Goal: Information Seeking & Learning: Learn about a topic

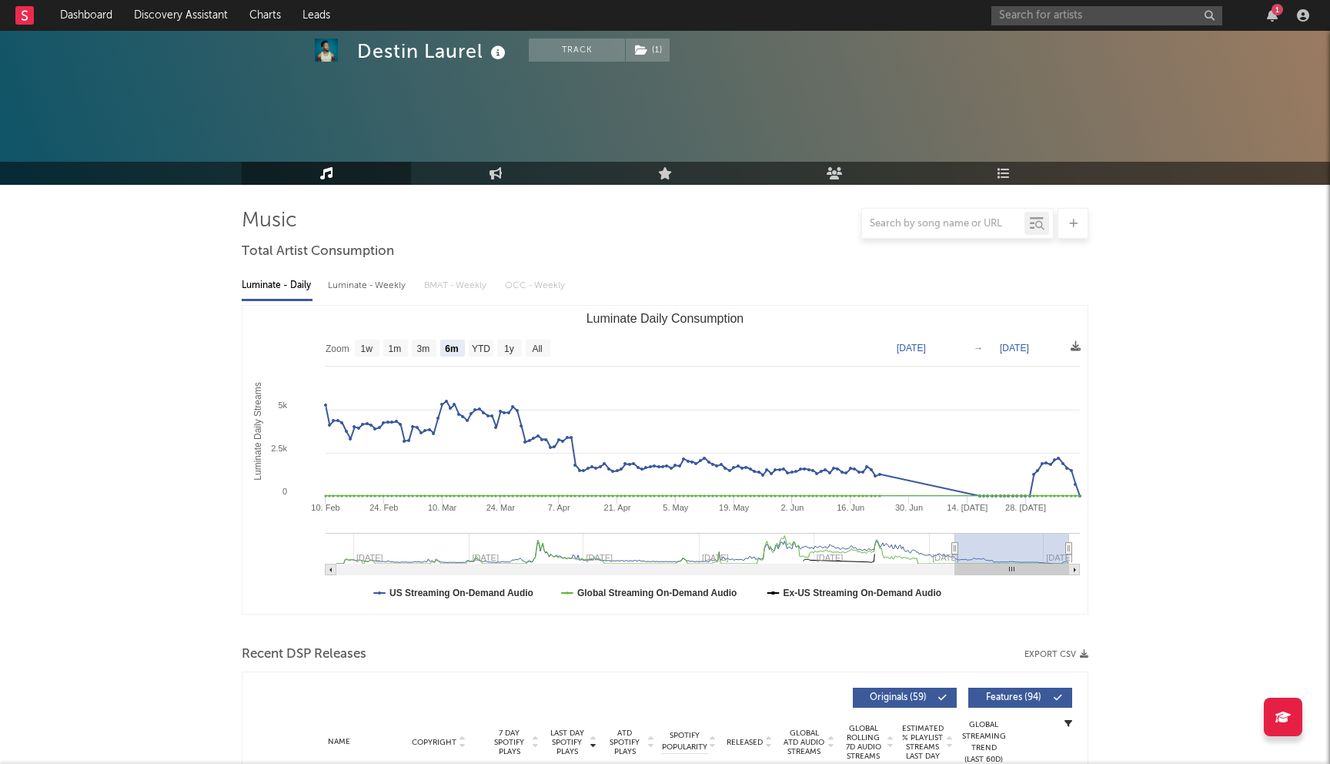
select select "6m"
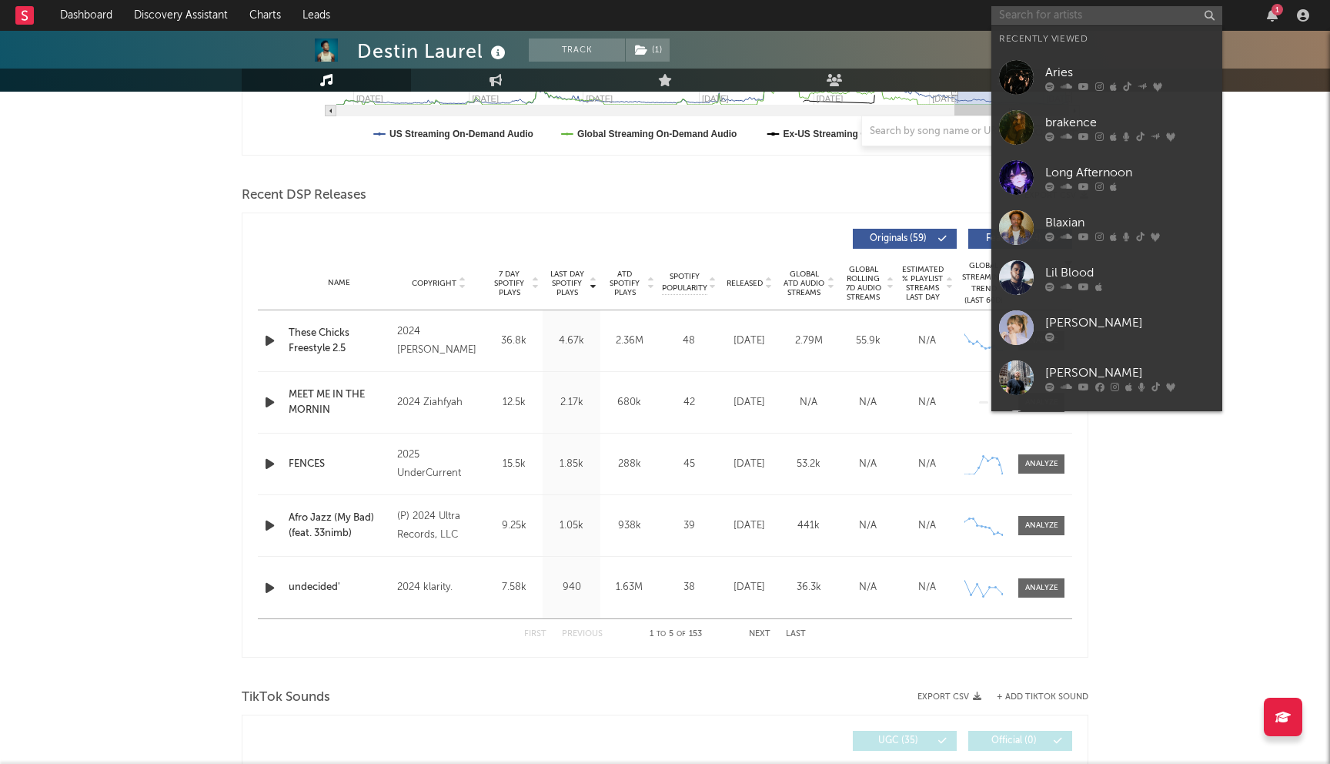
click at [1056, 23] on input "text" at bounding box center [1107, 15] width 231 height 19
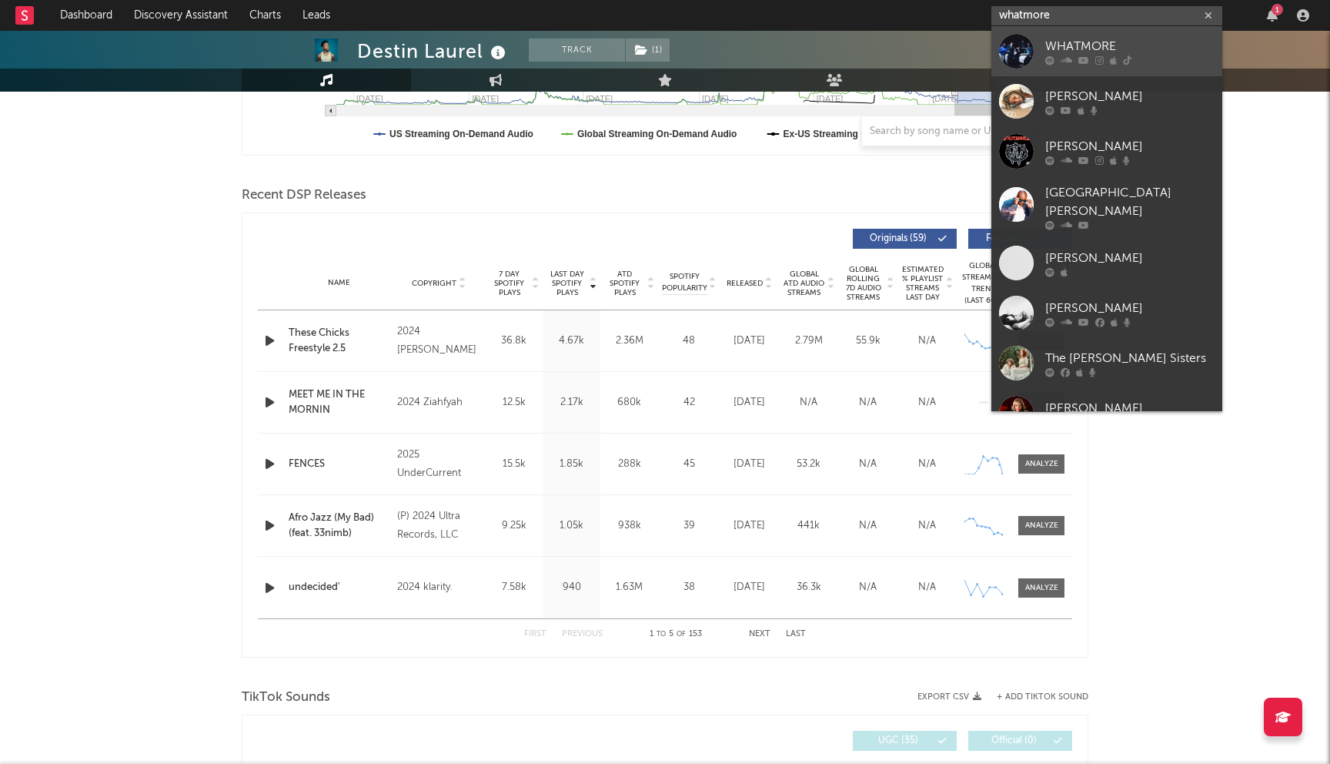
type input "whatmore"
click at [1065, 66] on link "WHATMORE" at bounding box center [1107, 51] width 231 height 50
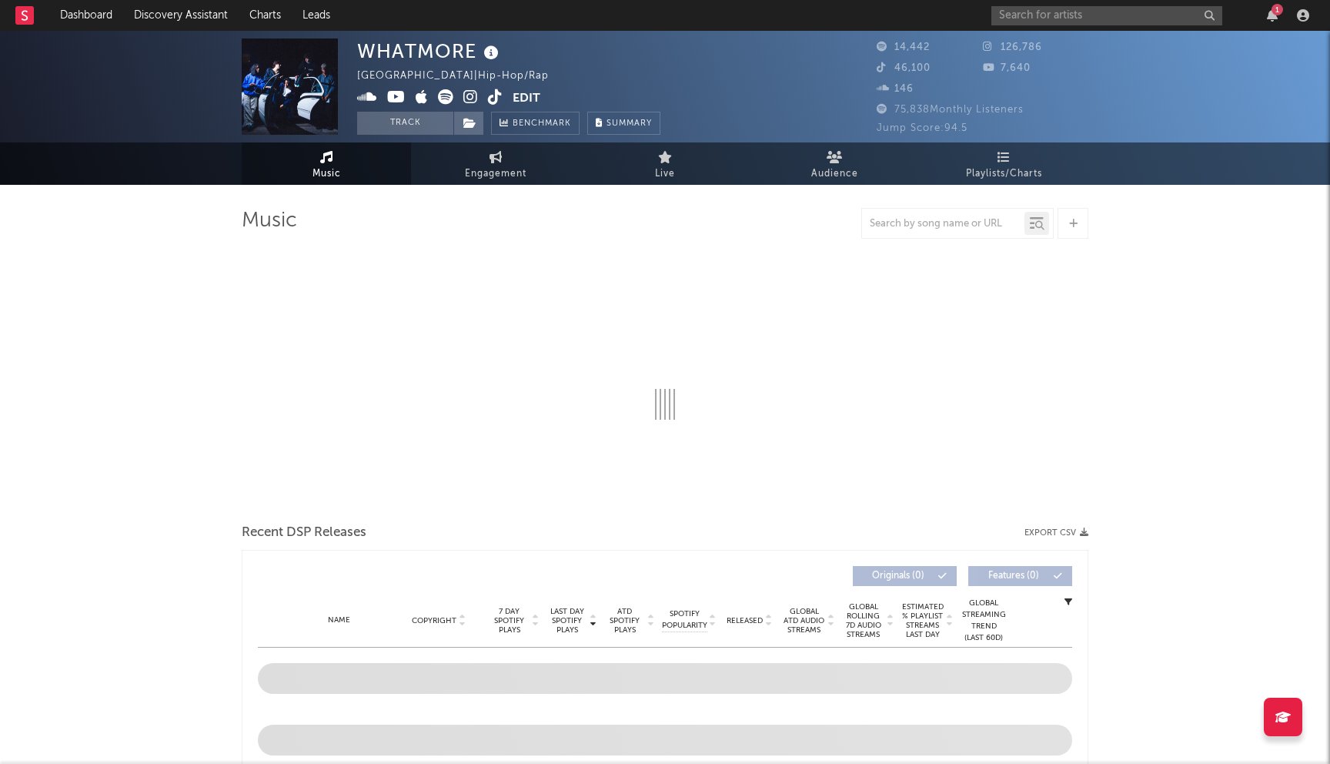
select select "1w"
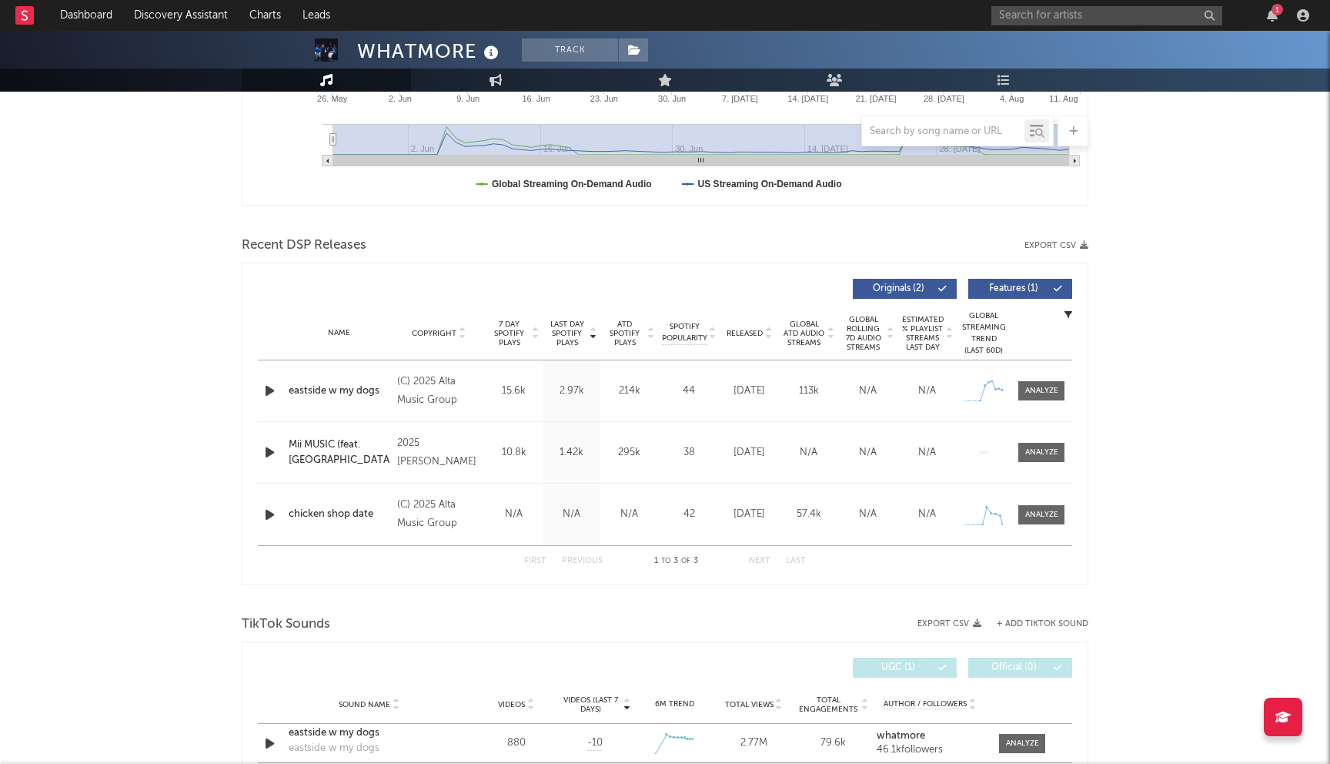
scroll to position [483, 0]
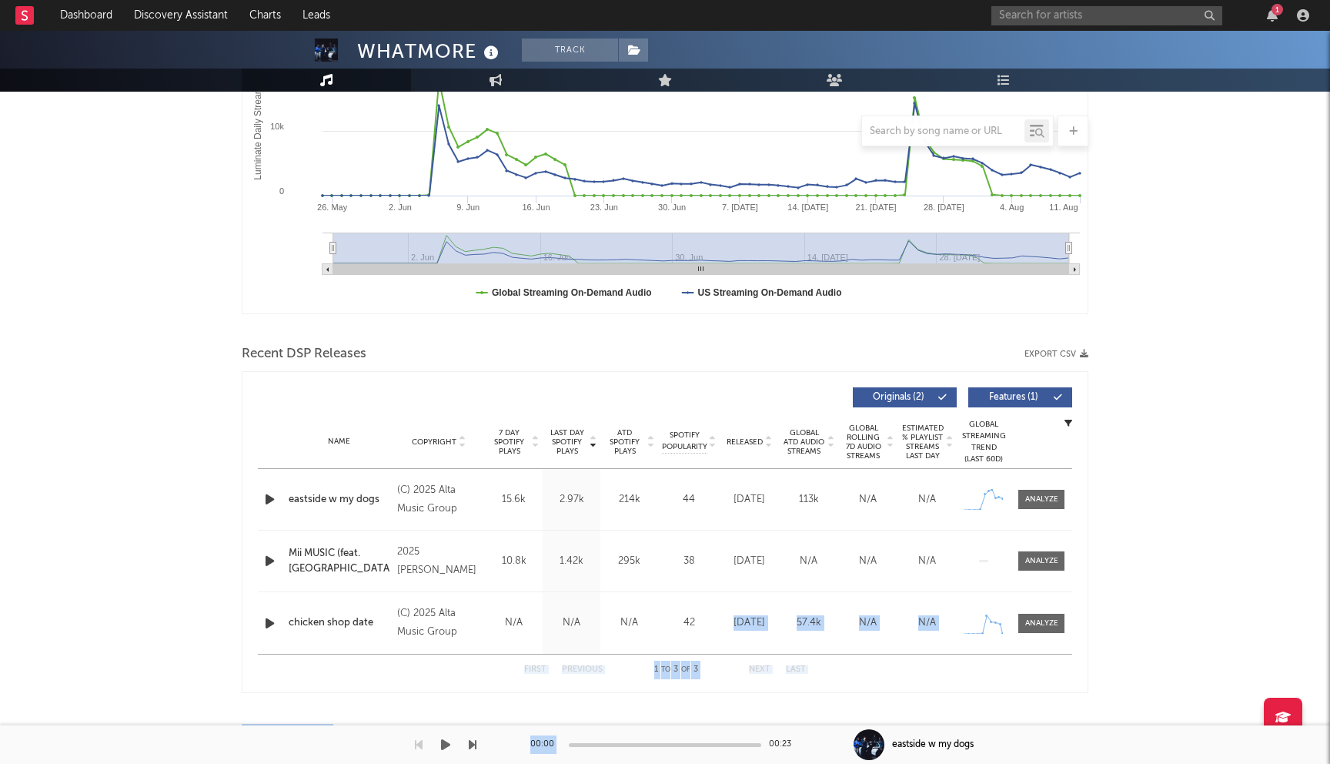
drag, startPoint x: 735, startPoint y: 601, endPoint x: 817, endPoint y: 763, distance: 181.1
click at [814, 763] on div "Dashboard Discovery Assistant Charts Leads 1 Notifications Settings Mark all as…" at bounding box center [665, 755] width 1330 height 2049
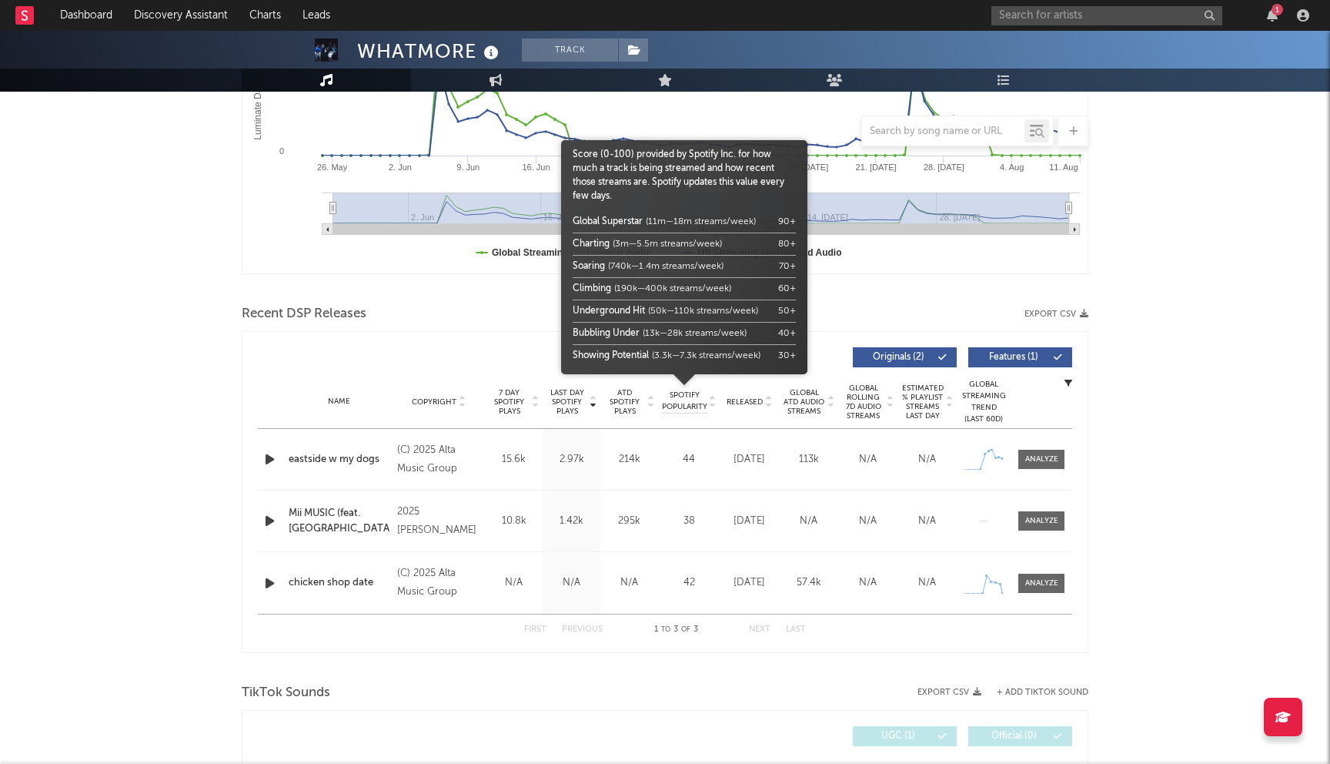
click at [627, 311] on span "Underground Hit" at bounding box center [609, 310] width 72 height 9
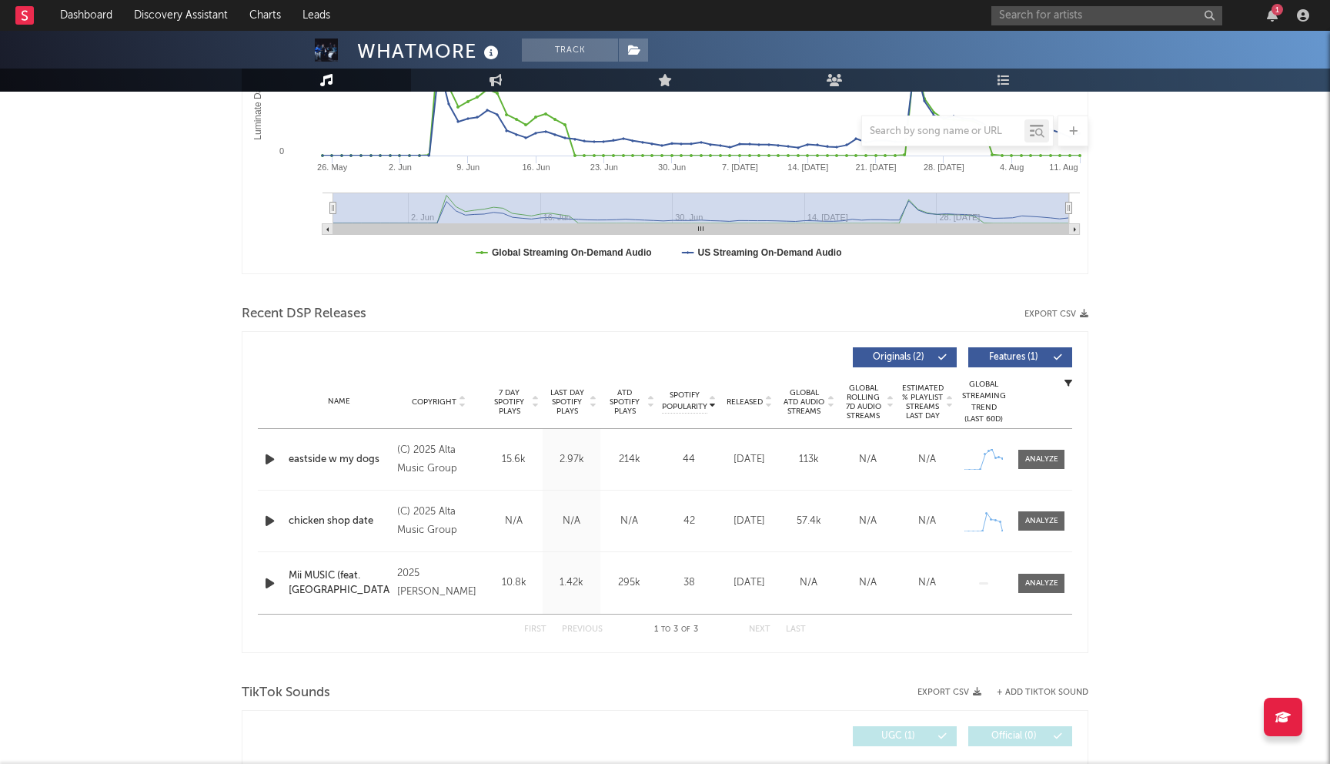
click at [467, 301] on div "Recent DSP Releases Export CSV" at bounding box center [665, 314] width 847 height 26
click at [573, 397] on span "Last Day Spotify Plays" at bounding box center [567, 402] width 41 height 28
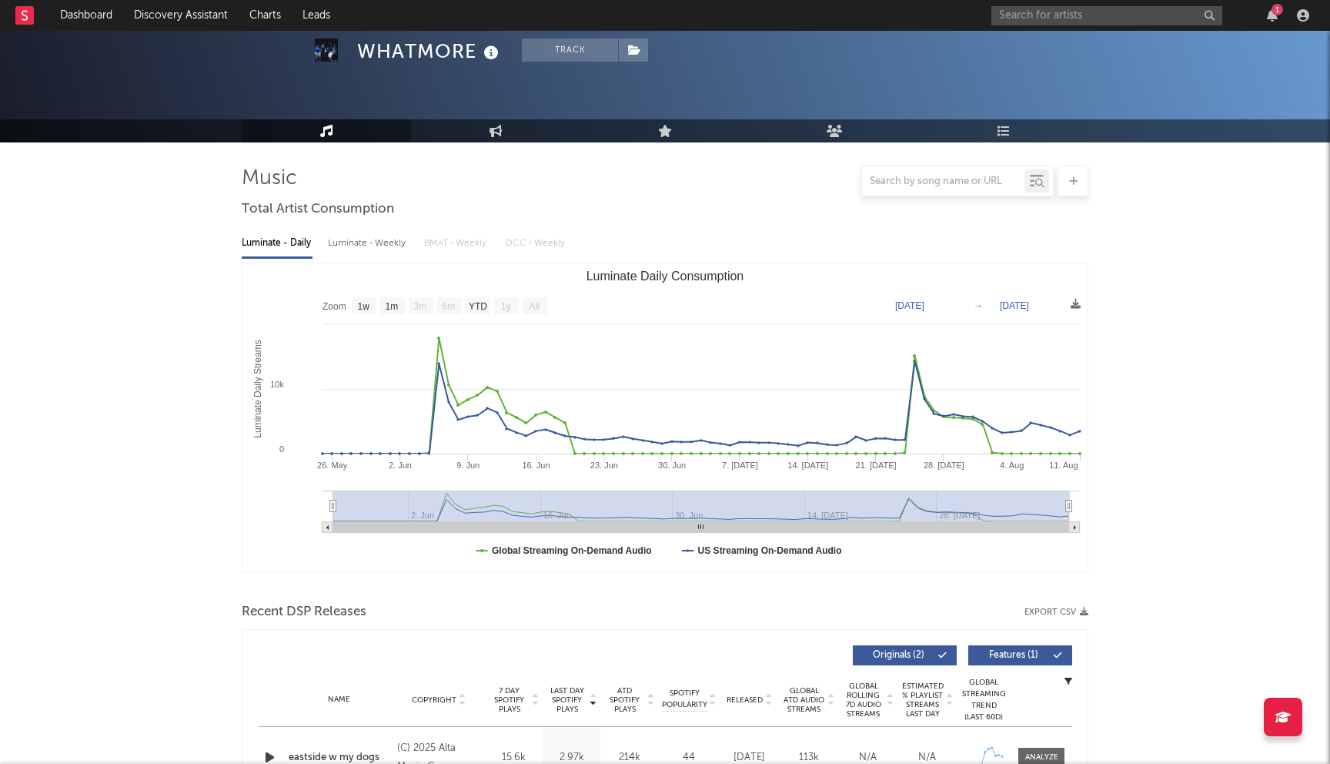
scroll to position [0, 0]
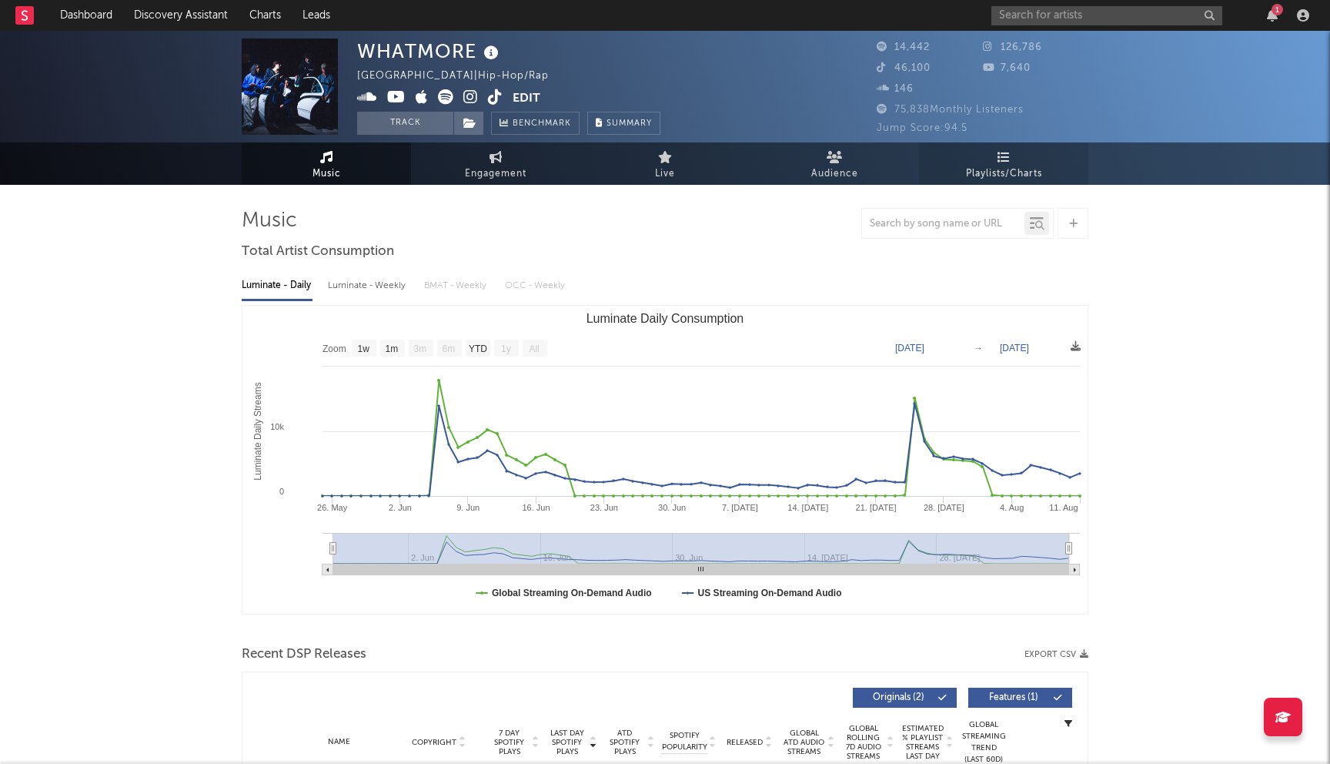
click at [986, 156] on link "Playlists/Charts" at bounding box center [1003, 163] width 169 height 42
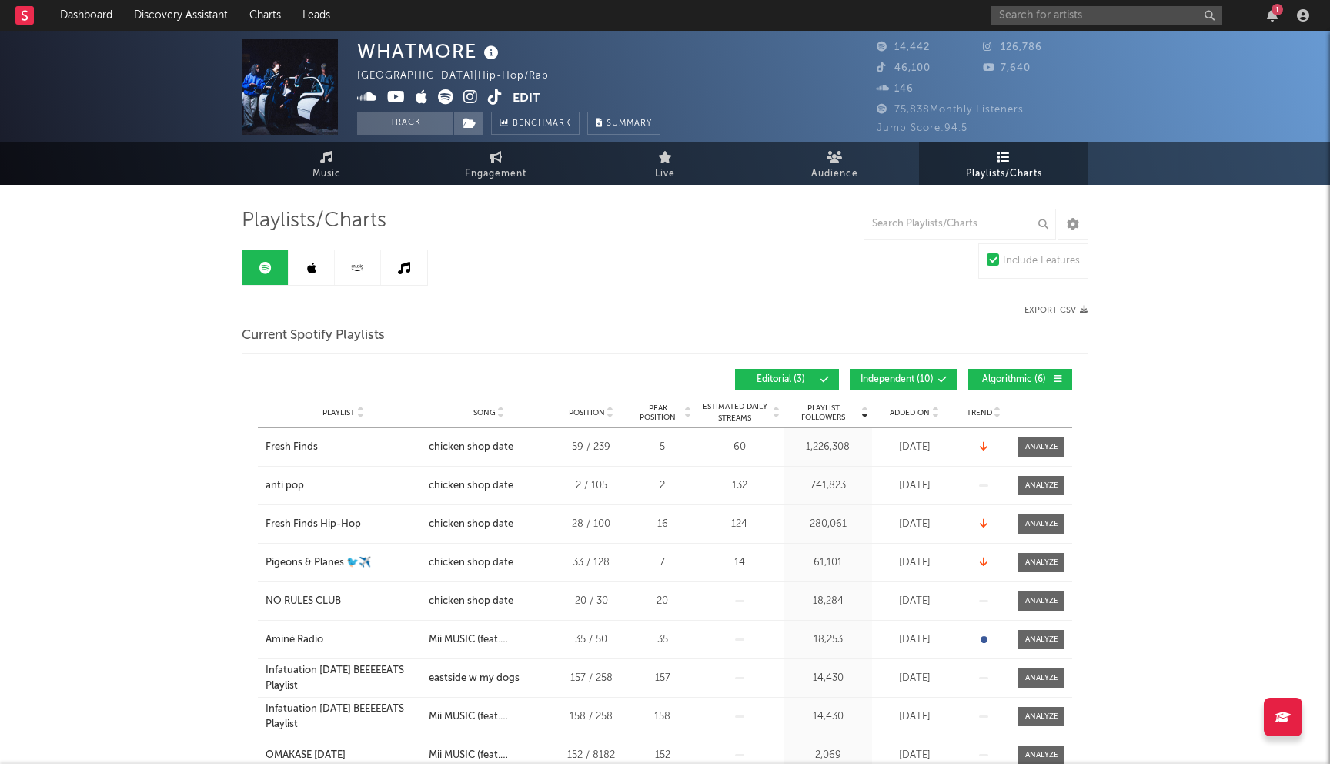
click at [908, 380] on span "Independent ( 10 )" at bounding box center [897, 379] width 73 height 9
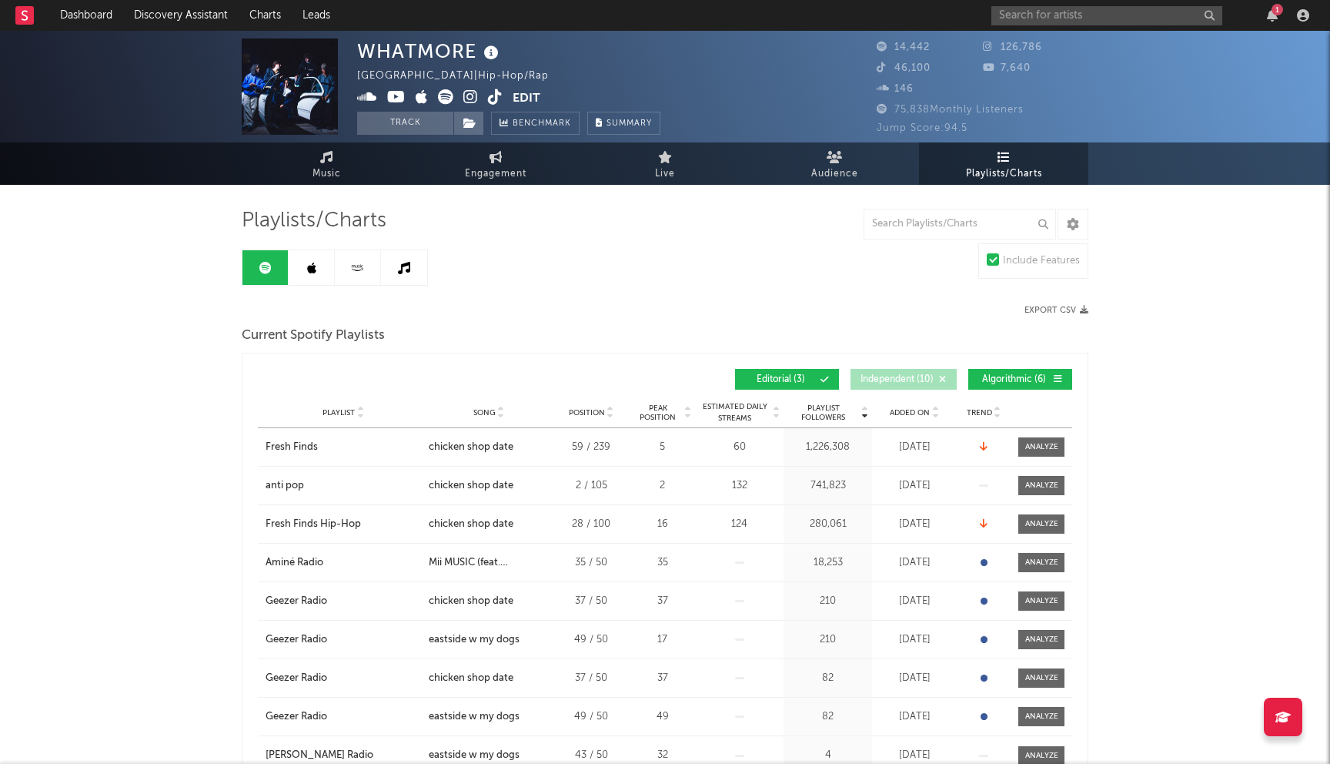
click at [990, 377] on span "Algorithmic ( 6 )" at bounding box center [1013, 379] width 71 height 9
